Goal: Check status: Check status

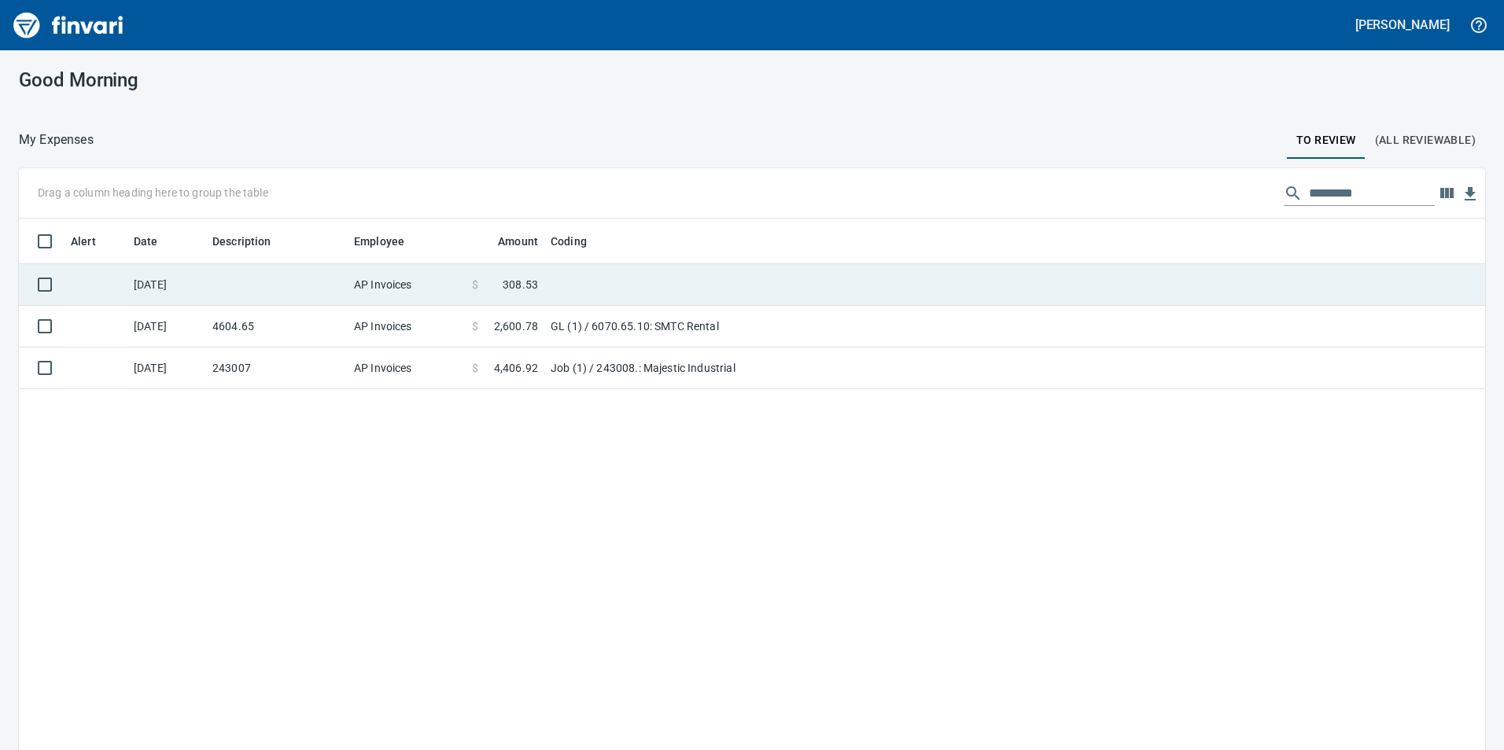
scroll to position [566, 1443]
click at [267, 281] on td at bounding box center [277, 285] width 142 height 42
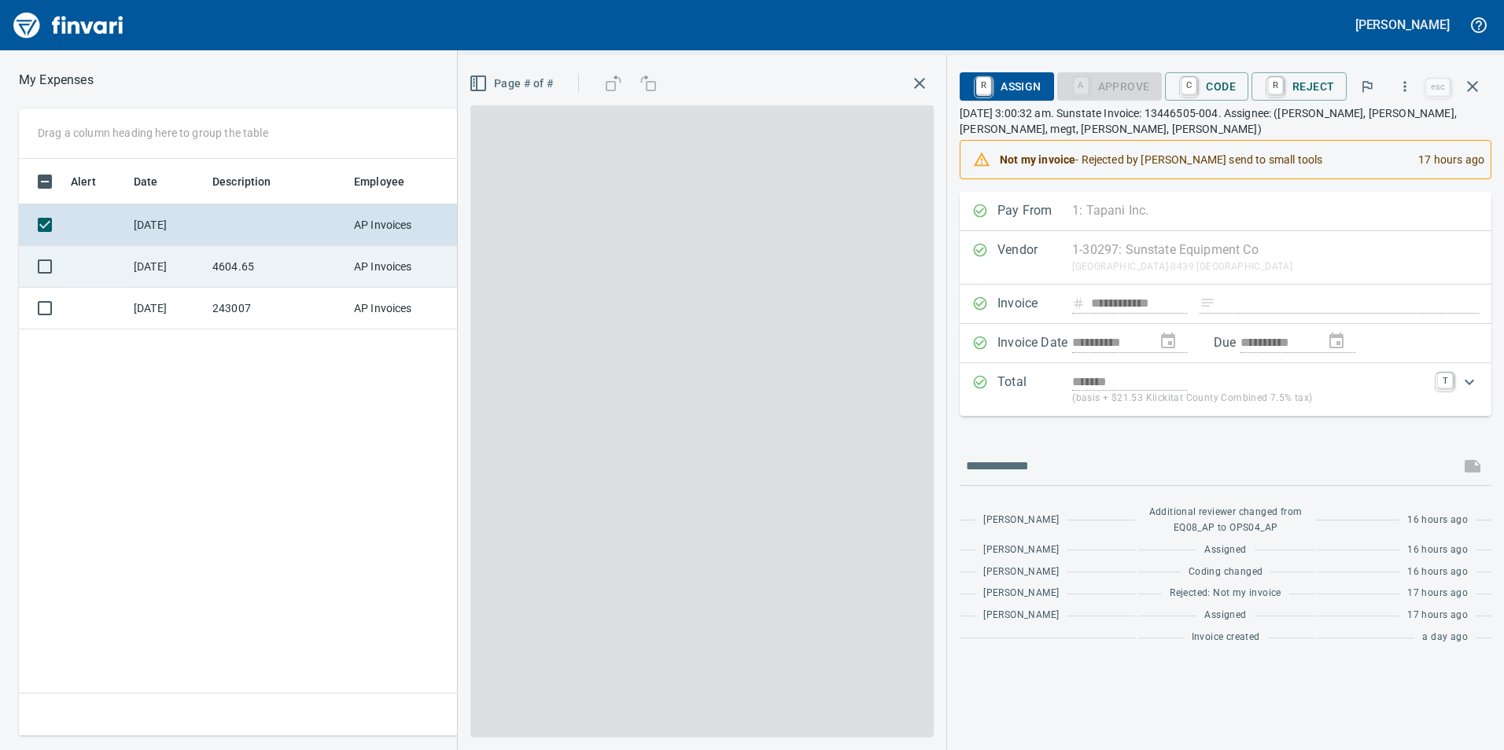
scroll to position [566, 1061]
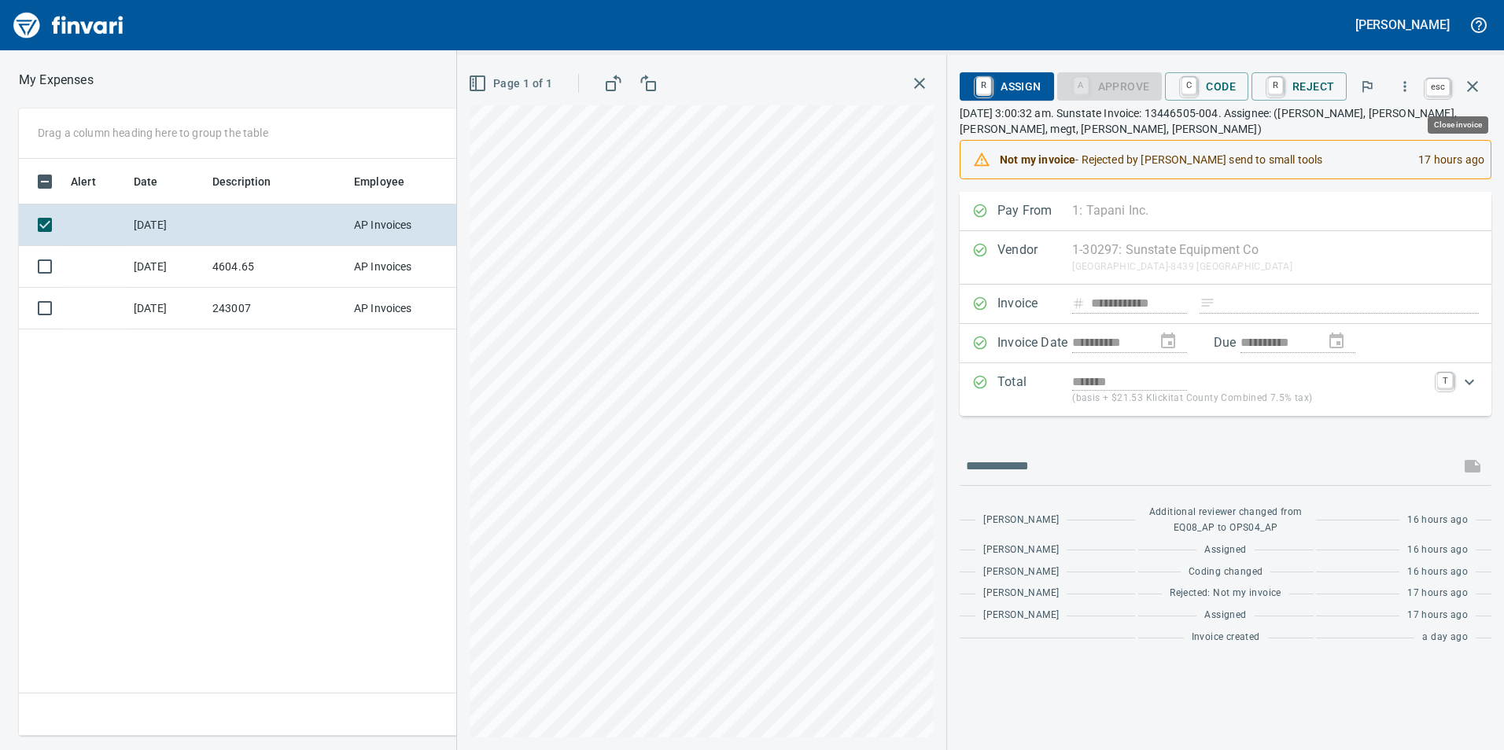
click at [1474, 92] on icon "button" at bounding box center [1472, 86] width 19 height 19
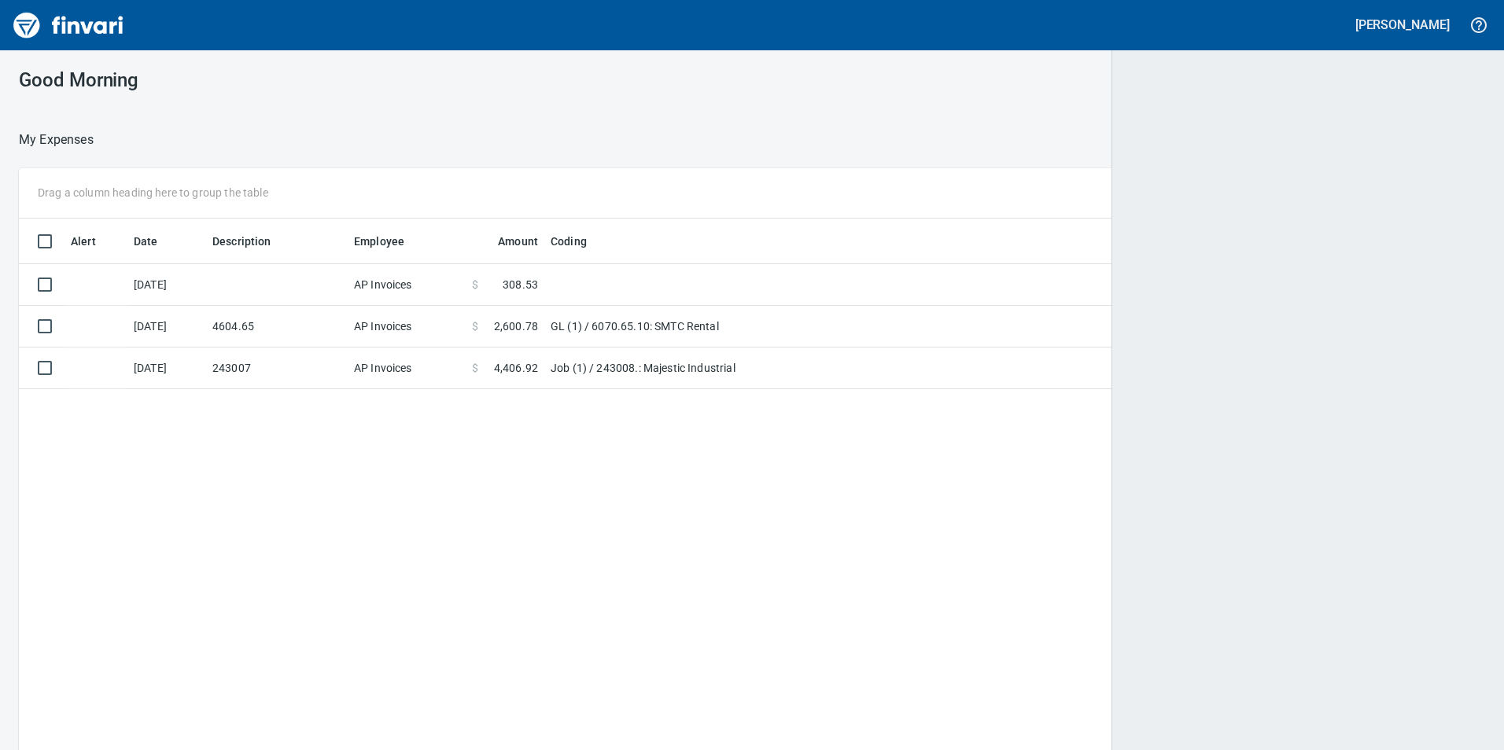
scroll to position [566, 1440]
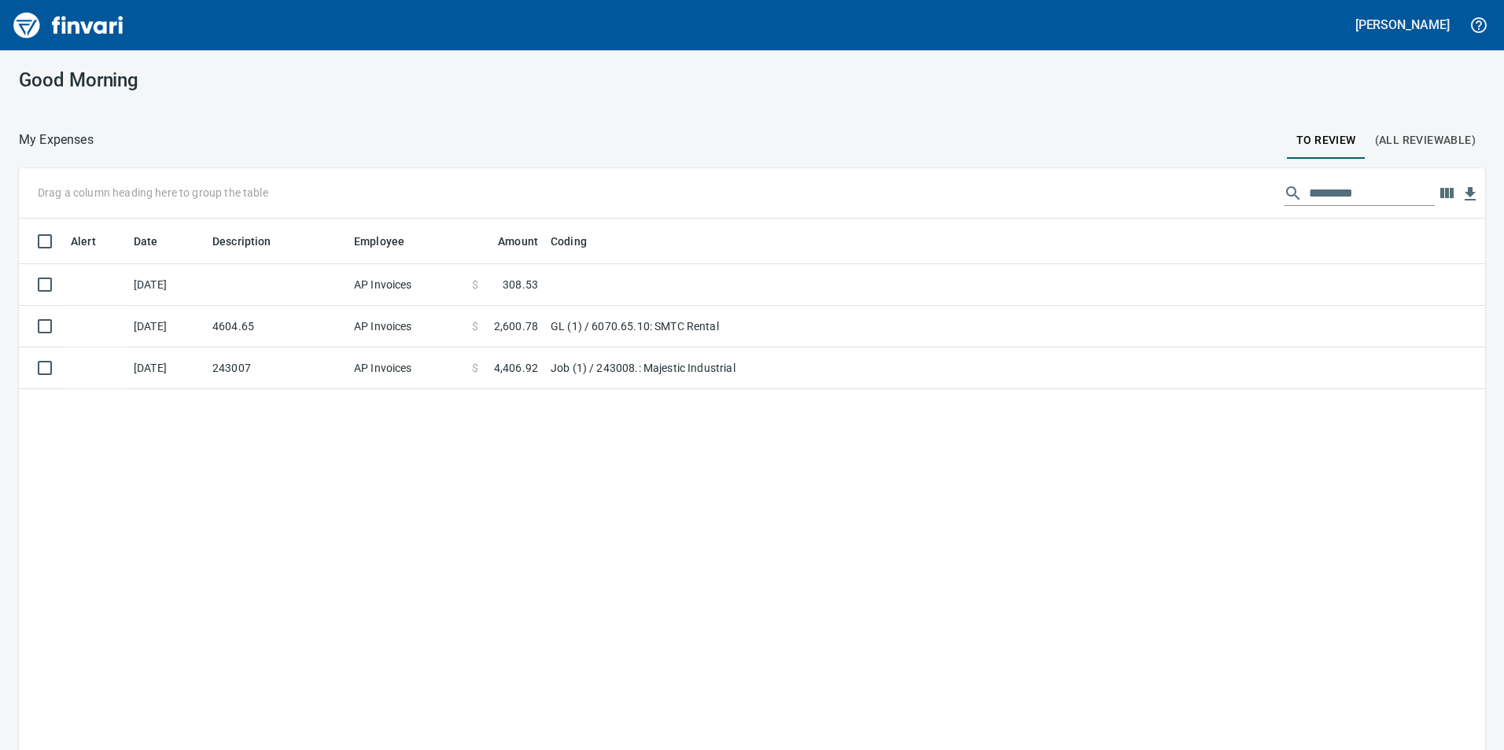
scroll to position [566, 1443]
